Goal: Register for event/course

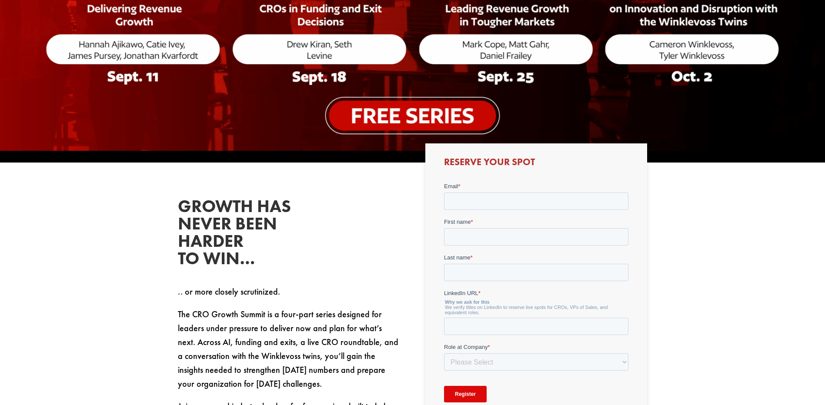
scroll to position [348, 0]
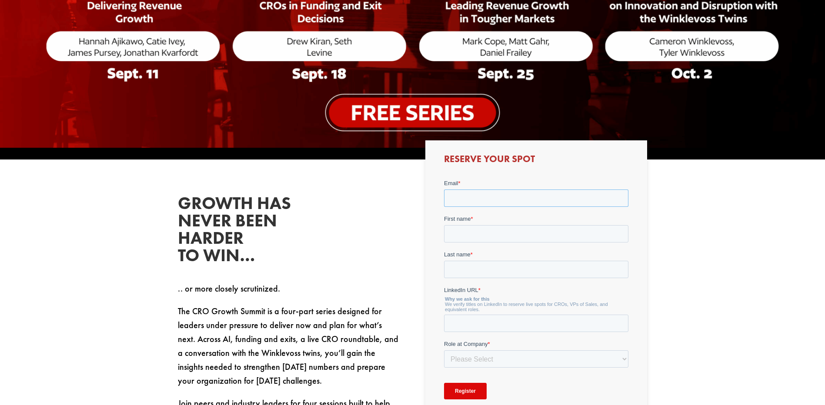
click at [453, 197] on input "Email *" at bounding box center [536, 197] width 184 height 17
type input "[EMAIL_ADDRESS][DOMAIN_NAME]"
type input "Mark"
type input "Kimber"
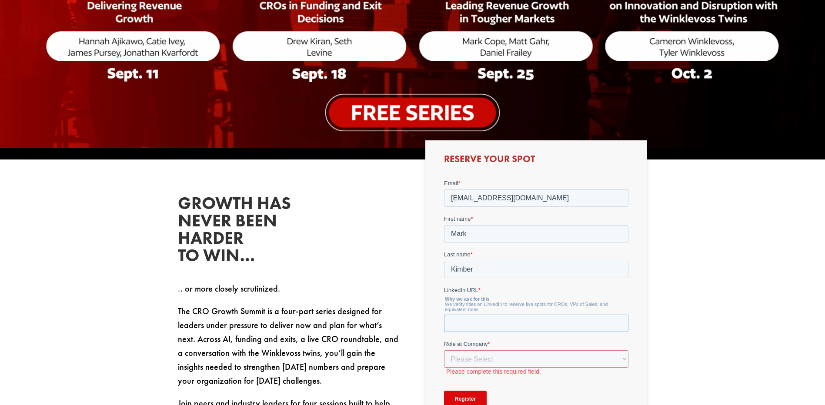
click at [468, 322] on input "LinkedIn URL *" at bounding box center [536, 323] width 184 height 17
paste input "[URL][DOMAIN_NAME][PERSON_NAME]"
type input "[URL][DOMAIN_NAME][PERSON_NAME]"
click at [467, 358] on select "Please Select C-Level (CRO, CSO, etc) Senior Leadership (VP of Sales, VP of Ena…" at bounding box center [536, 358] width 184 height 17
click at [463, 357] on select "Please Select C-Level (CRO, CSO, etc) Senior Leadership (VP of Sales, VP of Ena…" at bounding box center [536, 358] width 184 height 17
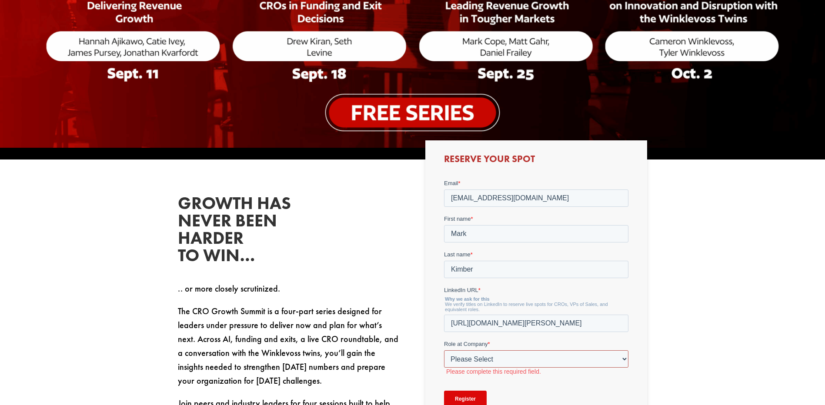
click at [463, 357] on select "Please Select C-Level (CRO, CSO, etc) Senior Leadership (VP of Sales, VP of Ena…" at bounding box center [536, 358] width 184 height 17
drag, startPoint x: 446, startPoint y: 323, endPoint x: 626, endPoint y: 324, distance: 180.1
click at [626, 324] on input "[URL][DOMAIN_NAME][PERSON_NAME]" at bounding box center [536, 323] width 184 height 17
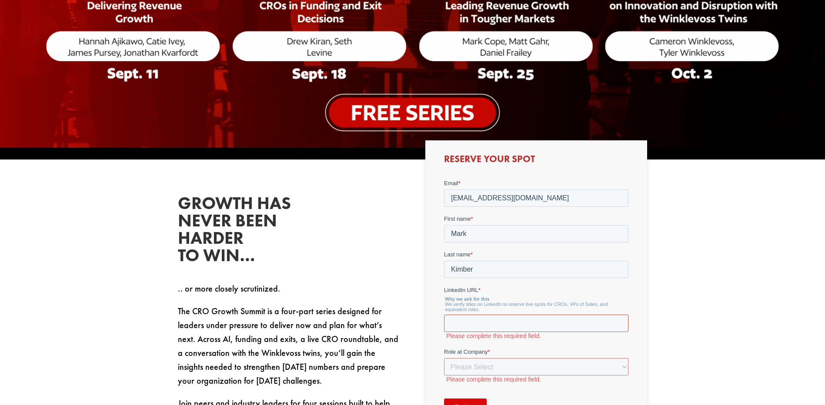
click at [465, 323] on input "LinkedIn URL *" at bounding box center [536, 323] width 184 height 17
paste input "[DOMAIN_NAME][URL][PERSON_NAME]"
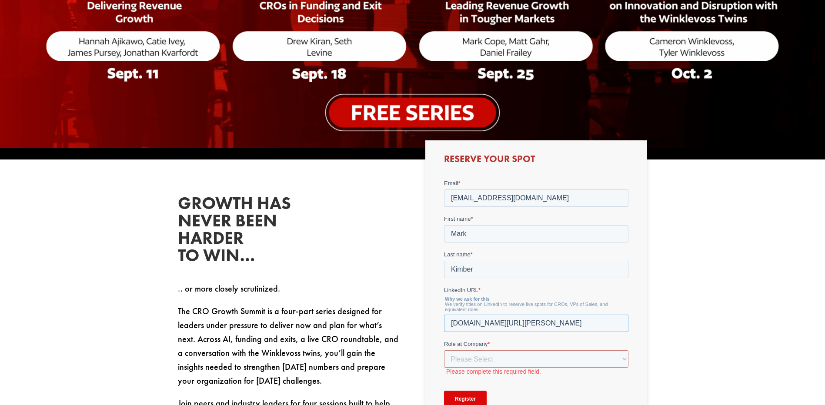
type input "[DOMAIN_NAME][URL][PERSON_NAME]"
click at [469, 360] on select "Please Select C-Level (CRO, CSO, etc) Senior Leadership (VP of Sales, VP of Ena…" at bounding box center [536, 358] width 184 height 17
select select "C-Level (CRO, CSO, etc)"
click at [444, 350] on select "Please Select C-Level (CRO, CSO, etc) Senior Leadership (VP of Sales, VP of Ena…" at bounding box center [536, 358] width 184 height 17
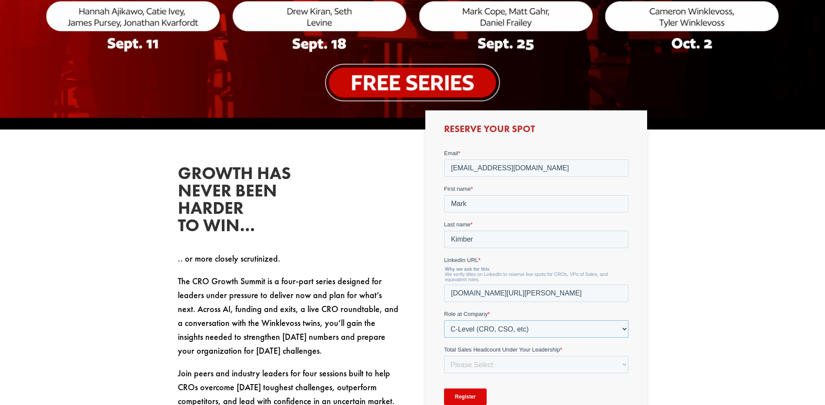
scroll to position [479, 0]
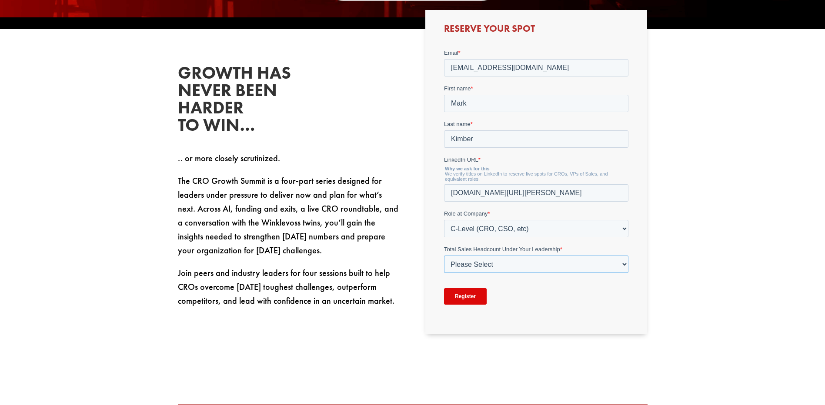
click at [461, 263] on select "Please Select Just Me 1-9 [PHONE_NUMBER] [PHONE_NUMBER]+" at bounding box center [536, 263] width 184 height 17
select select "20-49"
click at [444, 255] on select "Please Select Just Me 1-9 [PHONE_NUMBER] [PHONE_NUMBER]+" at bounding box center [536, 263] width 184 height 17
click at [462, 297] on input "Register" at bounding box center [465, 296] width 43 height 17
